Goal: Navigation & Orientation: Find specific page/section

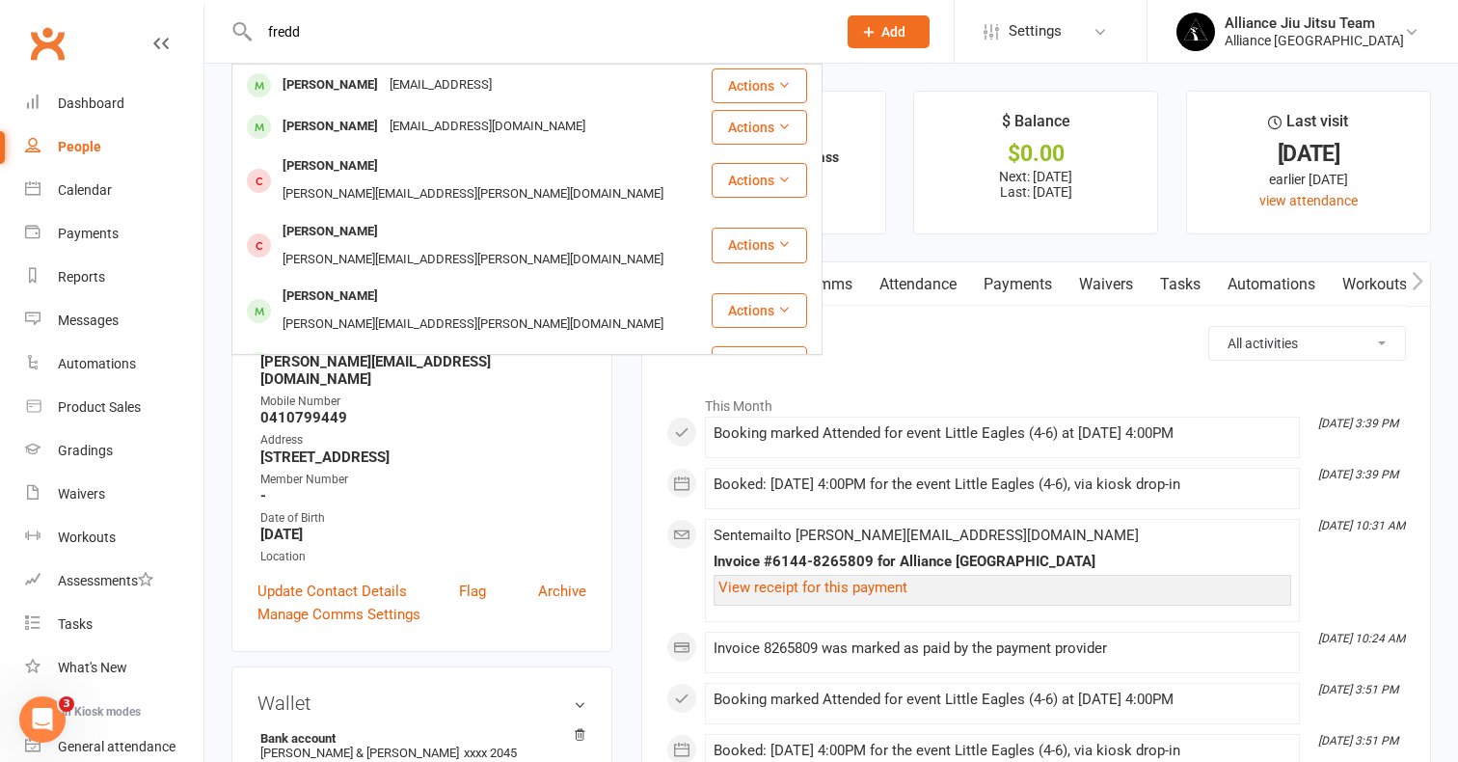
type input "[PERSON_NAME]"
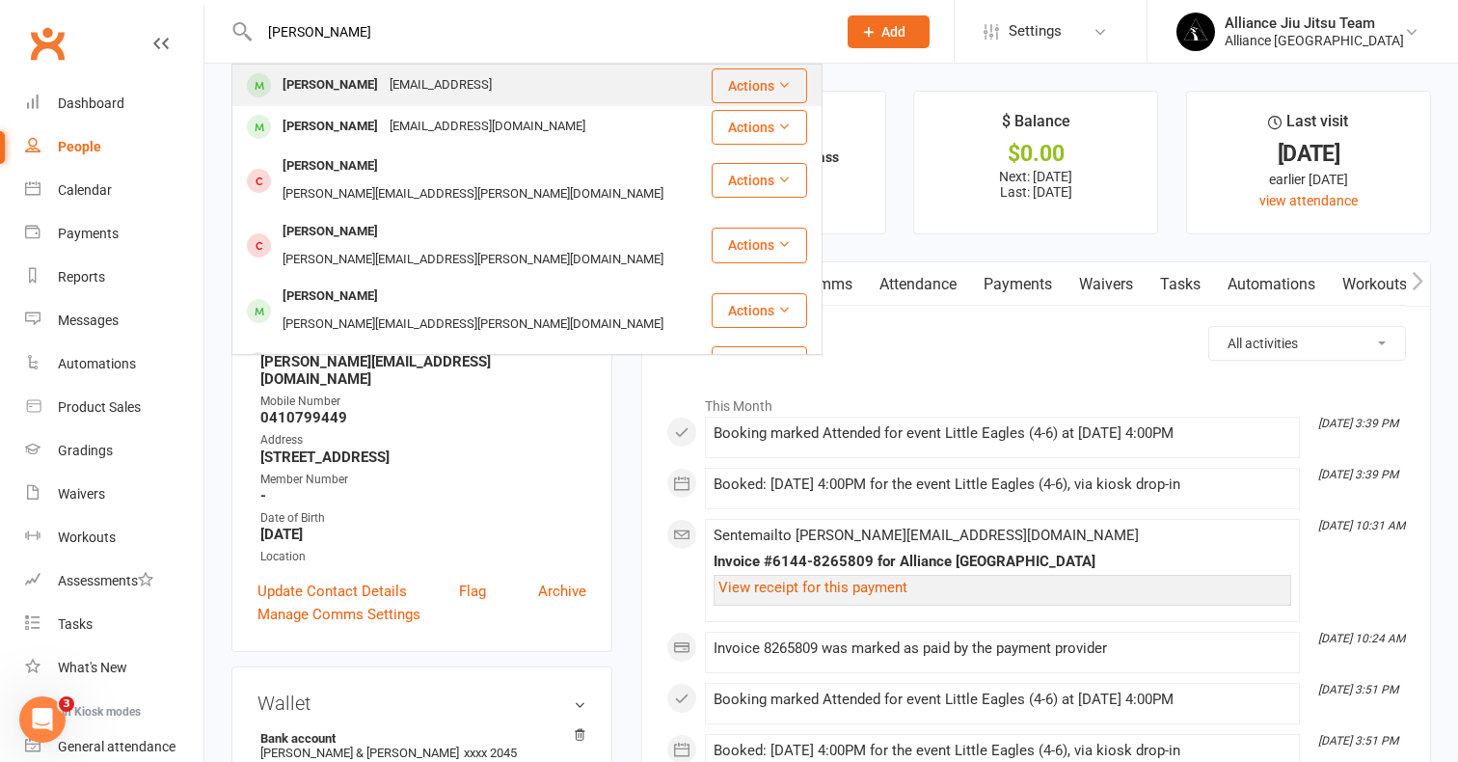
drag, startPoint x: 0, startPoint y: 0, endPoint x: 373, endPoint y: 90, distance: 383.9
click at [373, 90] on div "[PERSON_NAME]" at bounding box center [330, 85] width 107 height 28
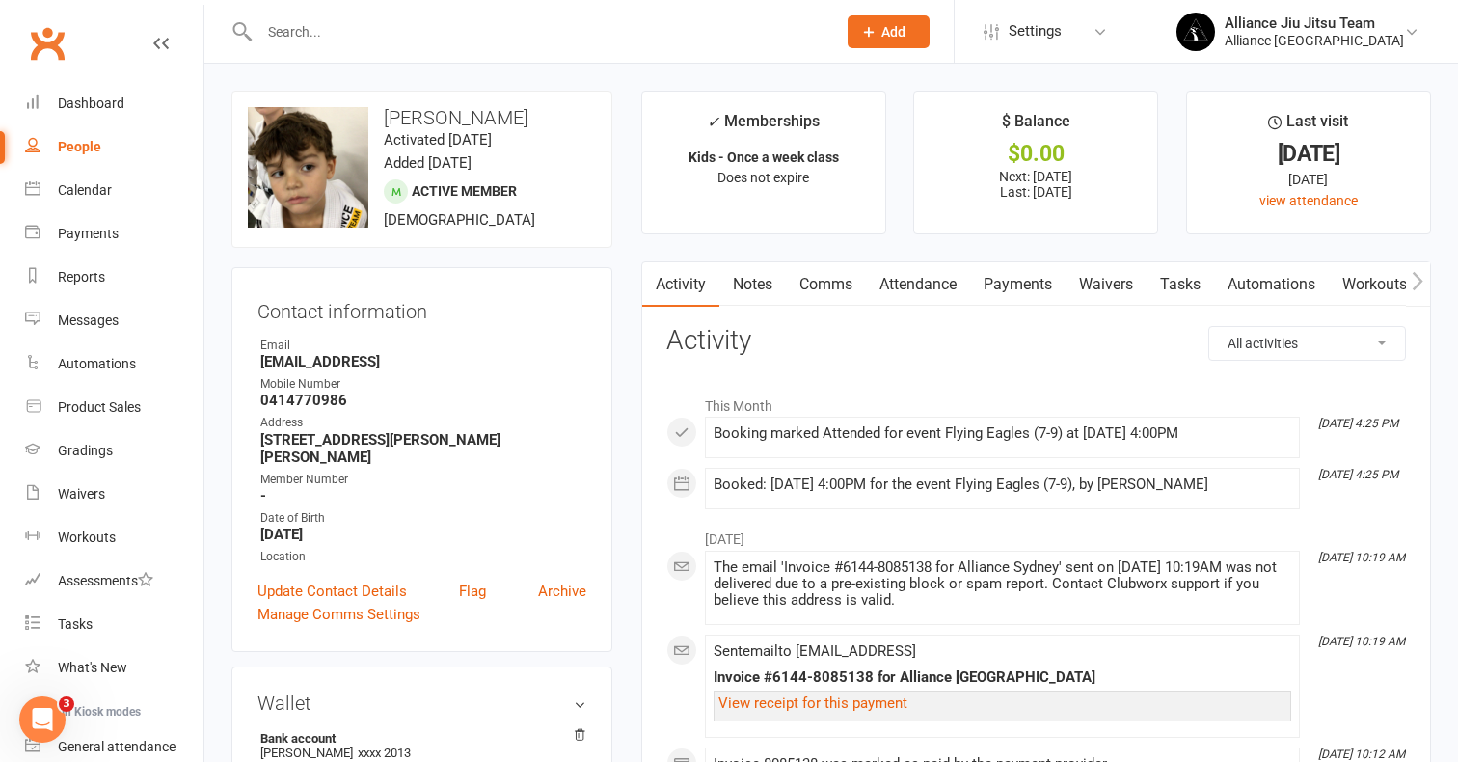
click at [327, 38] on input "text" at bounding box center [538, 31] width 569 height 27
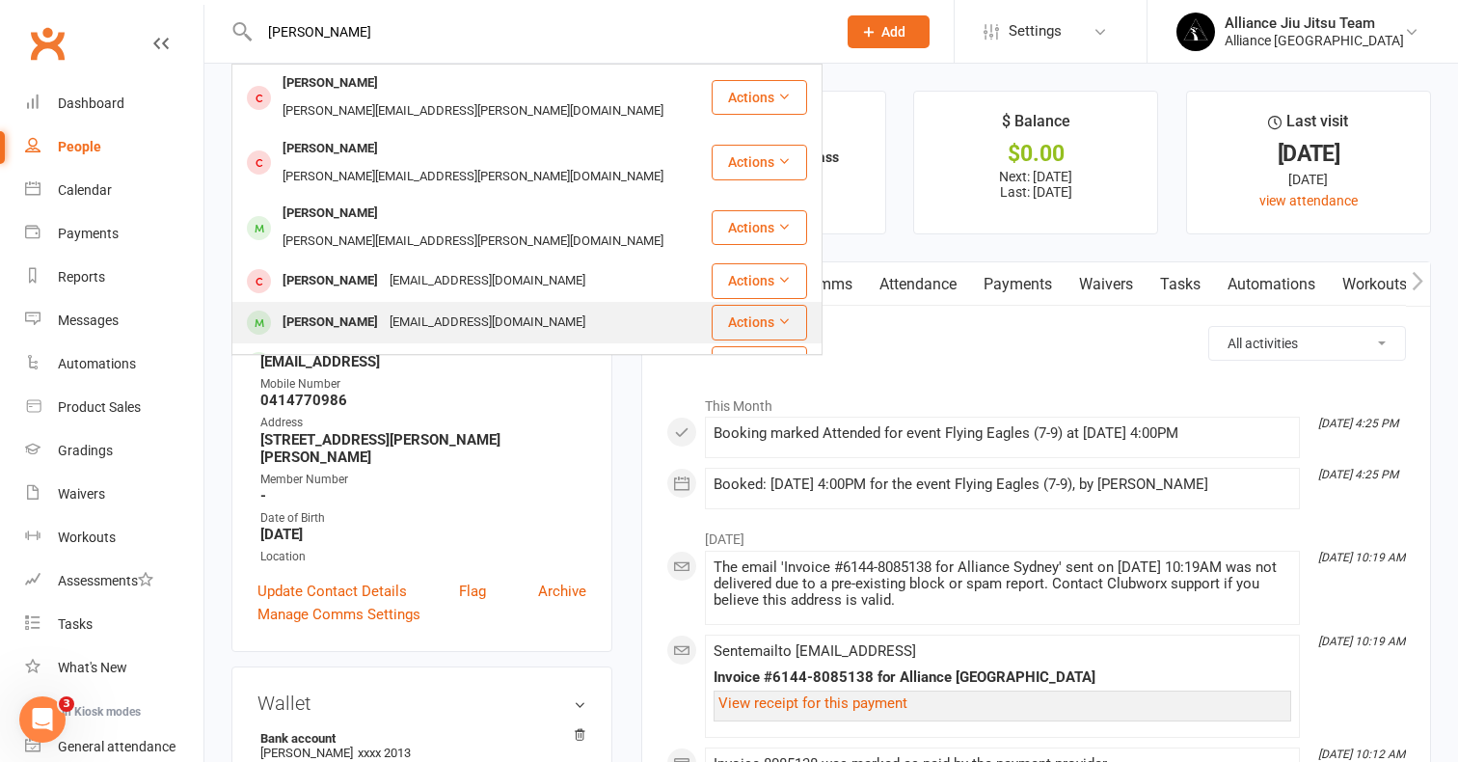
type input "[PERSON_NAME]"
click at [367, 309] on div "[PERSON_NAME]" at bounding box center [330, 323] width 107 height 28
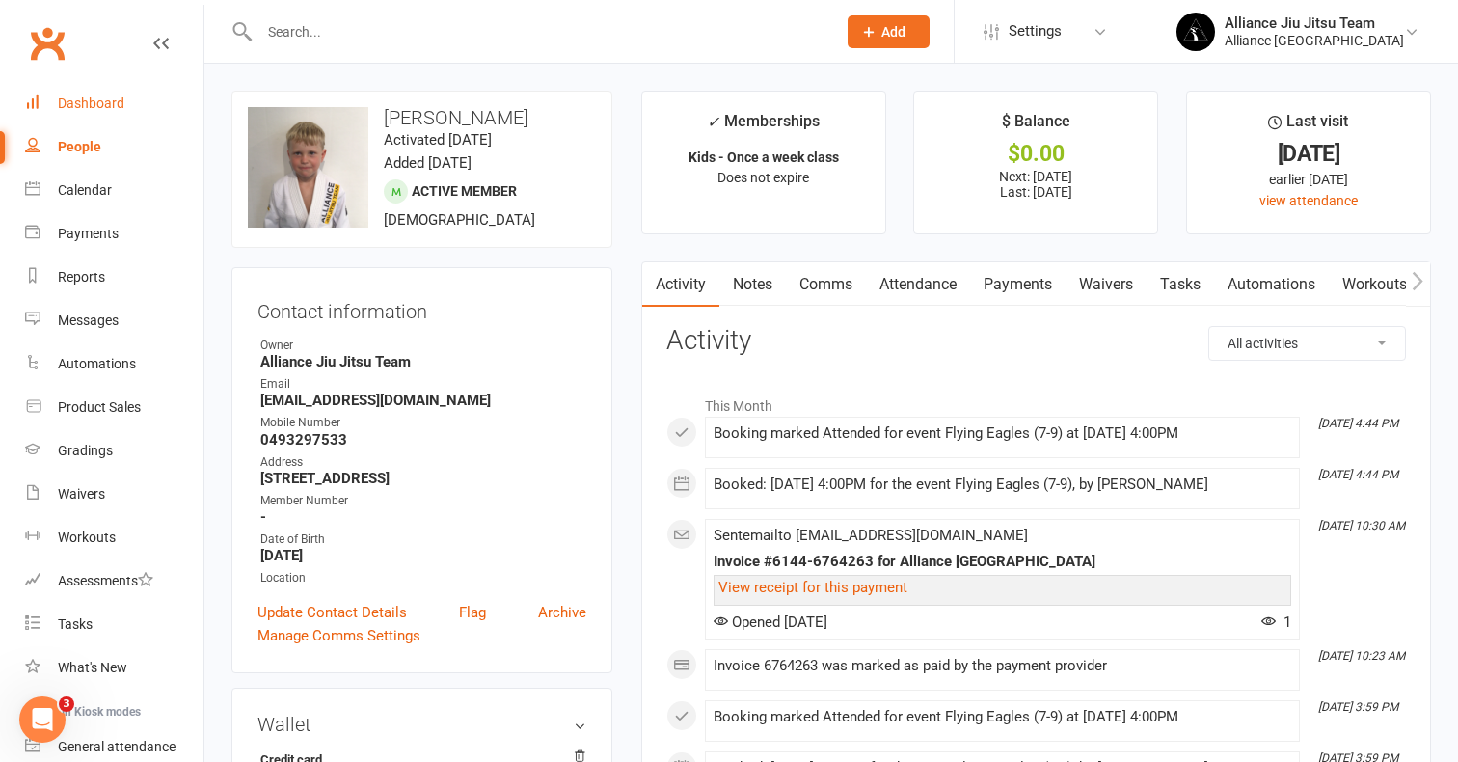
click at [95, 103] on div "Dashboard" at bounding box center [91, 102] width 67 height 15
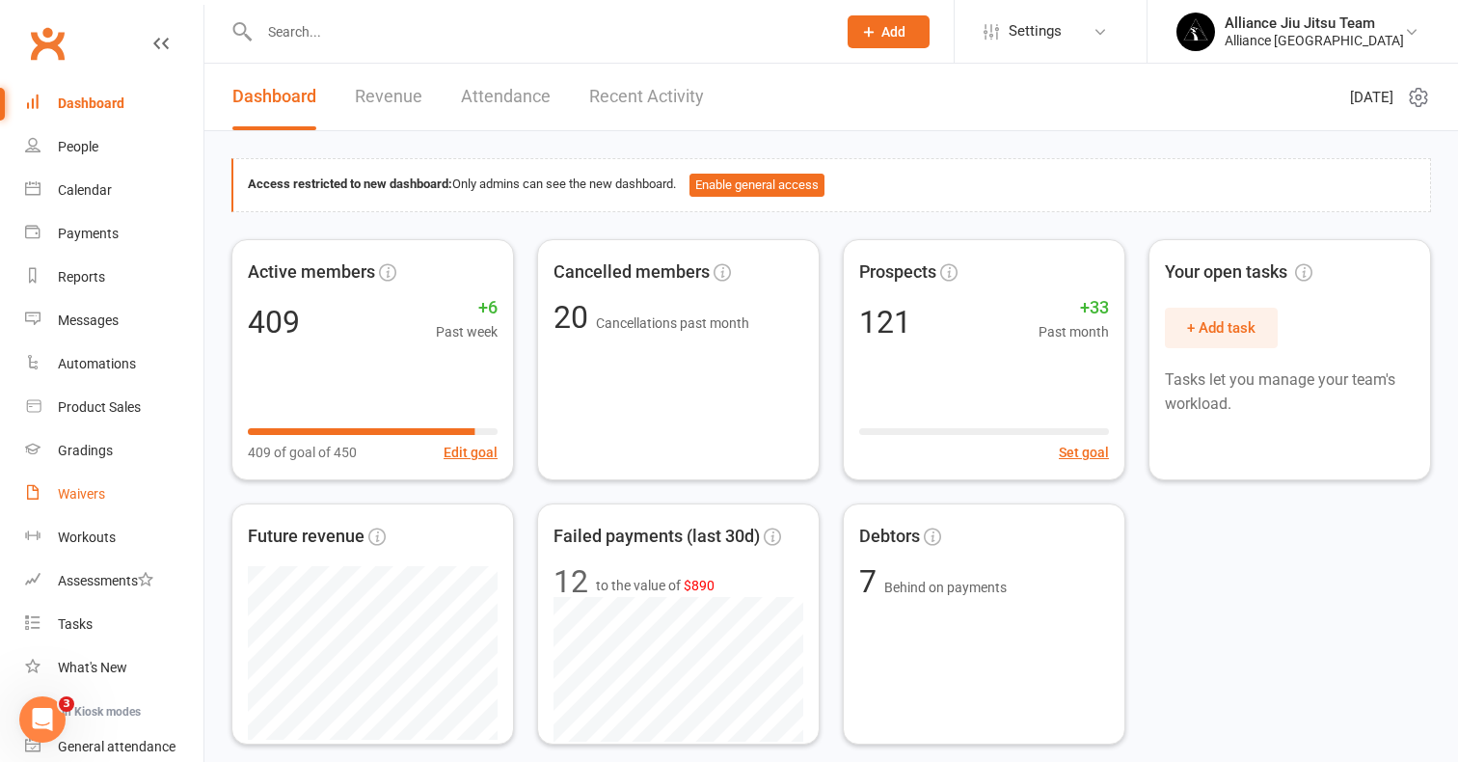
click at [102, 497] on div "Waivers" at bounding box center [81, 493] width 47 height 15
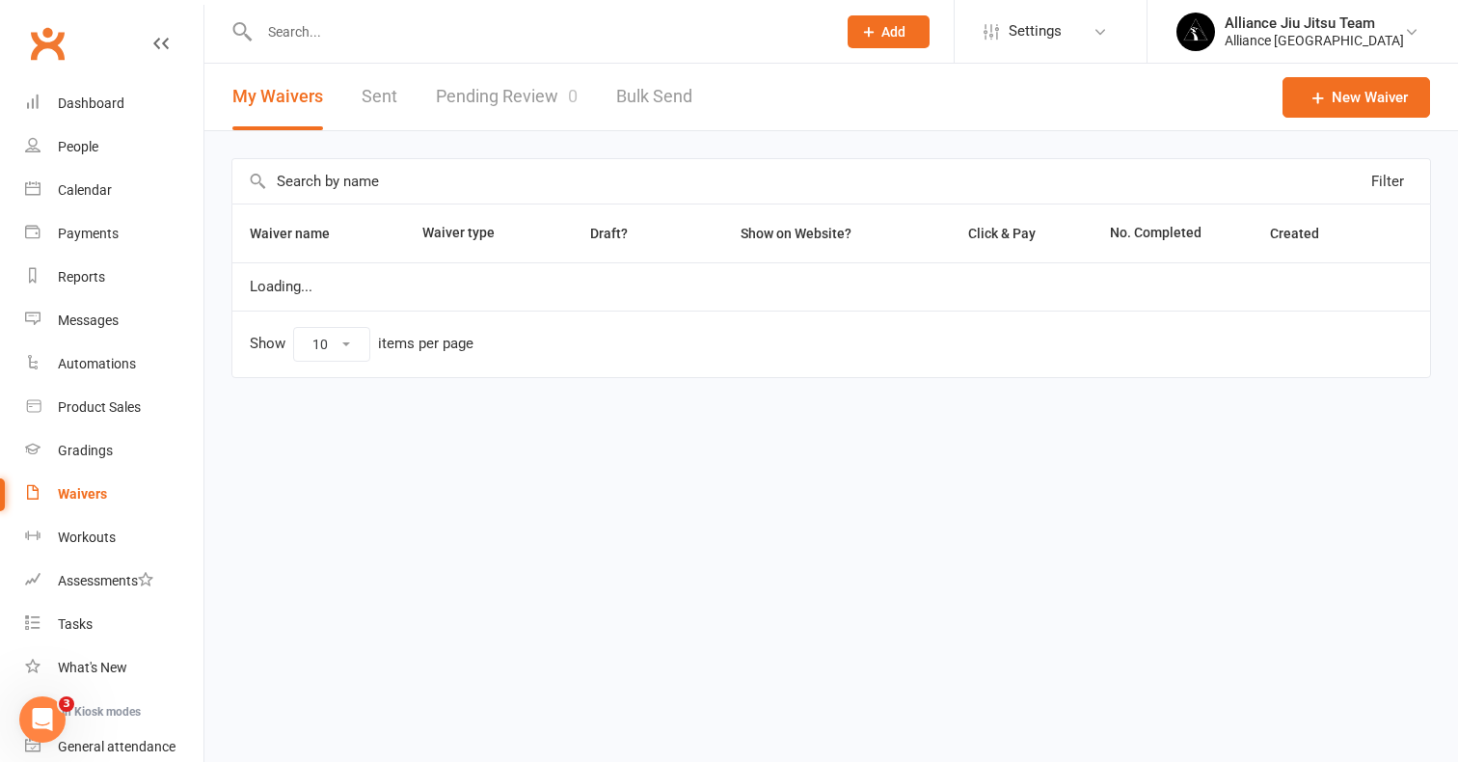
select select "25"
